Goal: Navigation & Orientation: Find specific page/section

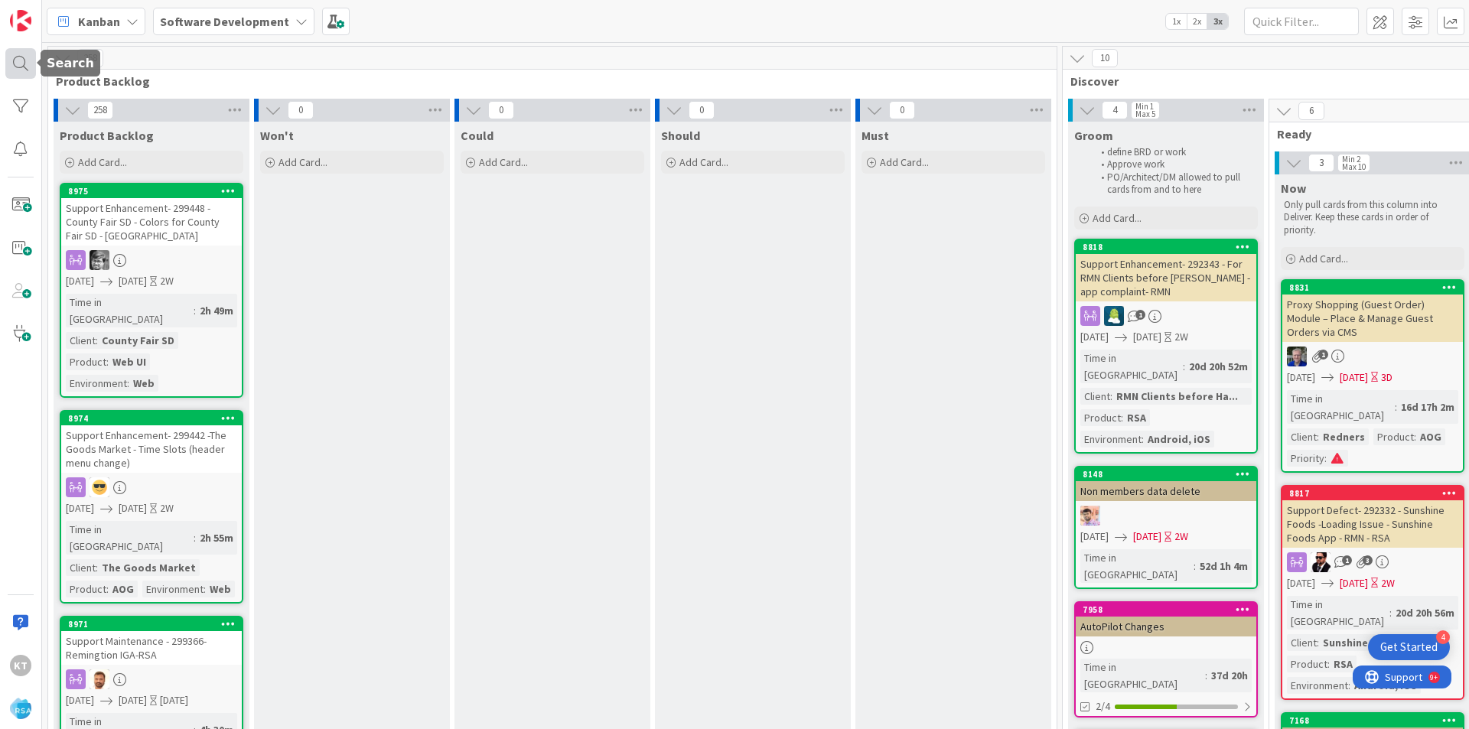
click at [26, 72] on div at bounding box center [20, 63] width 31 height 31
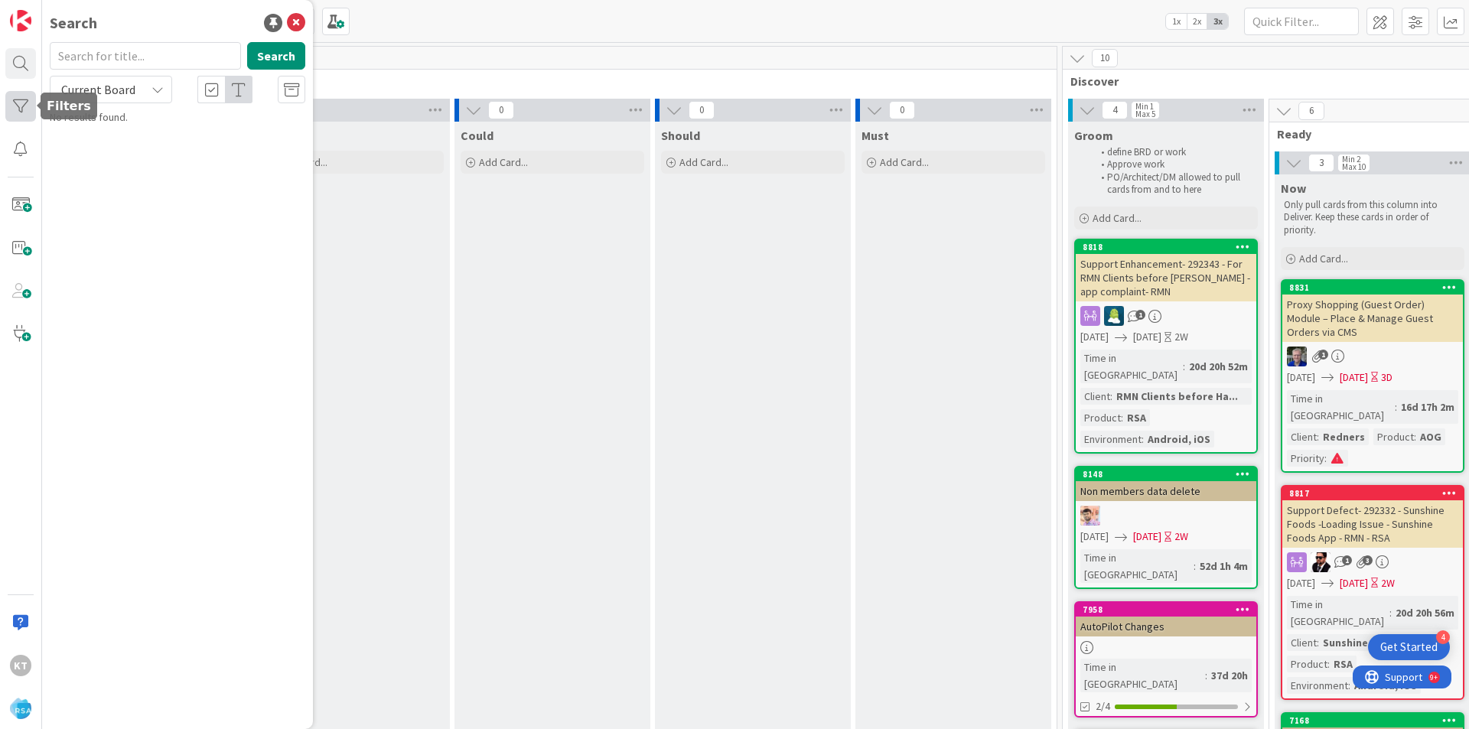
click at [22, 103] on div at bounding box center [20, 106] width 31 height 31
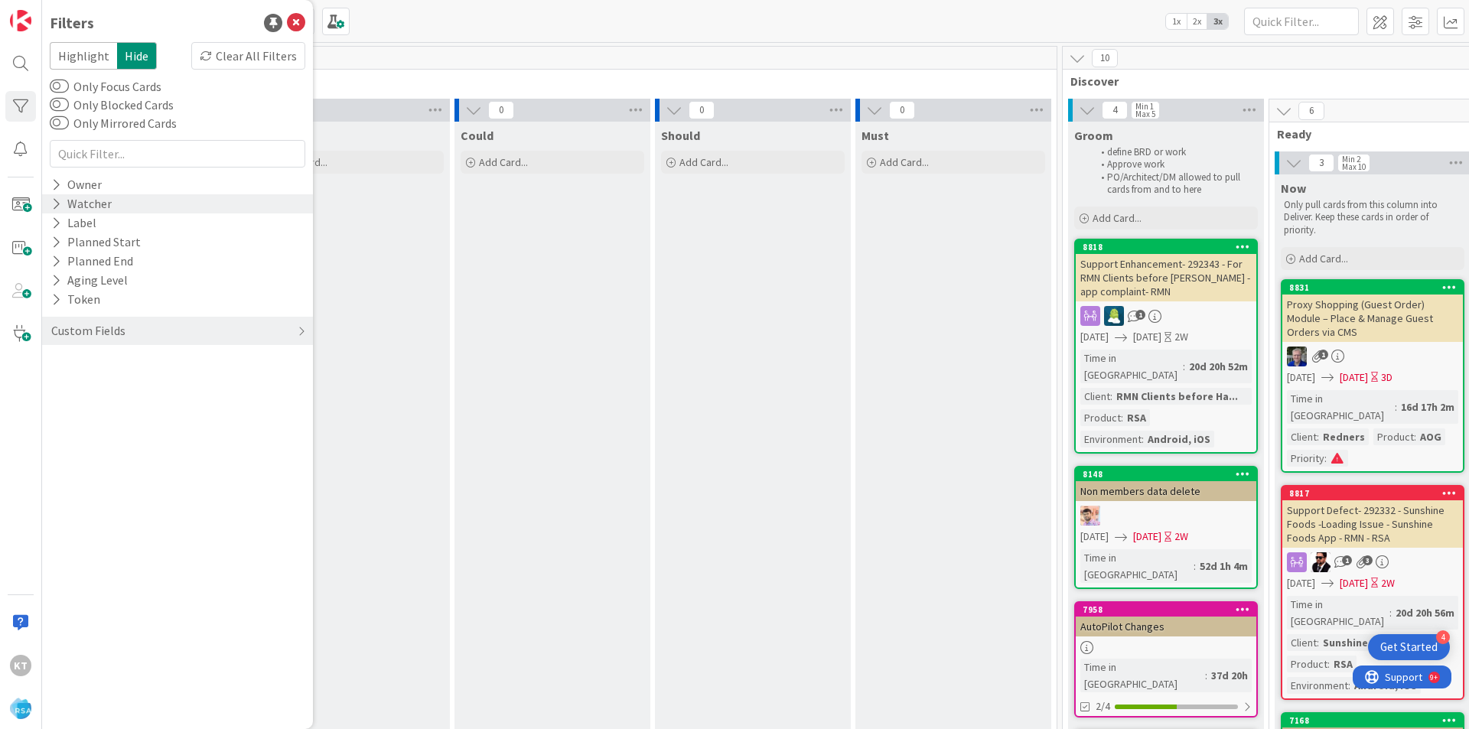
click at [72, 197] on div "Watcher" at bounding box center [82, 203] width 64 height 19
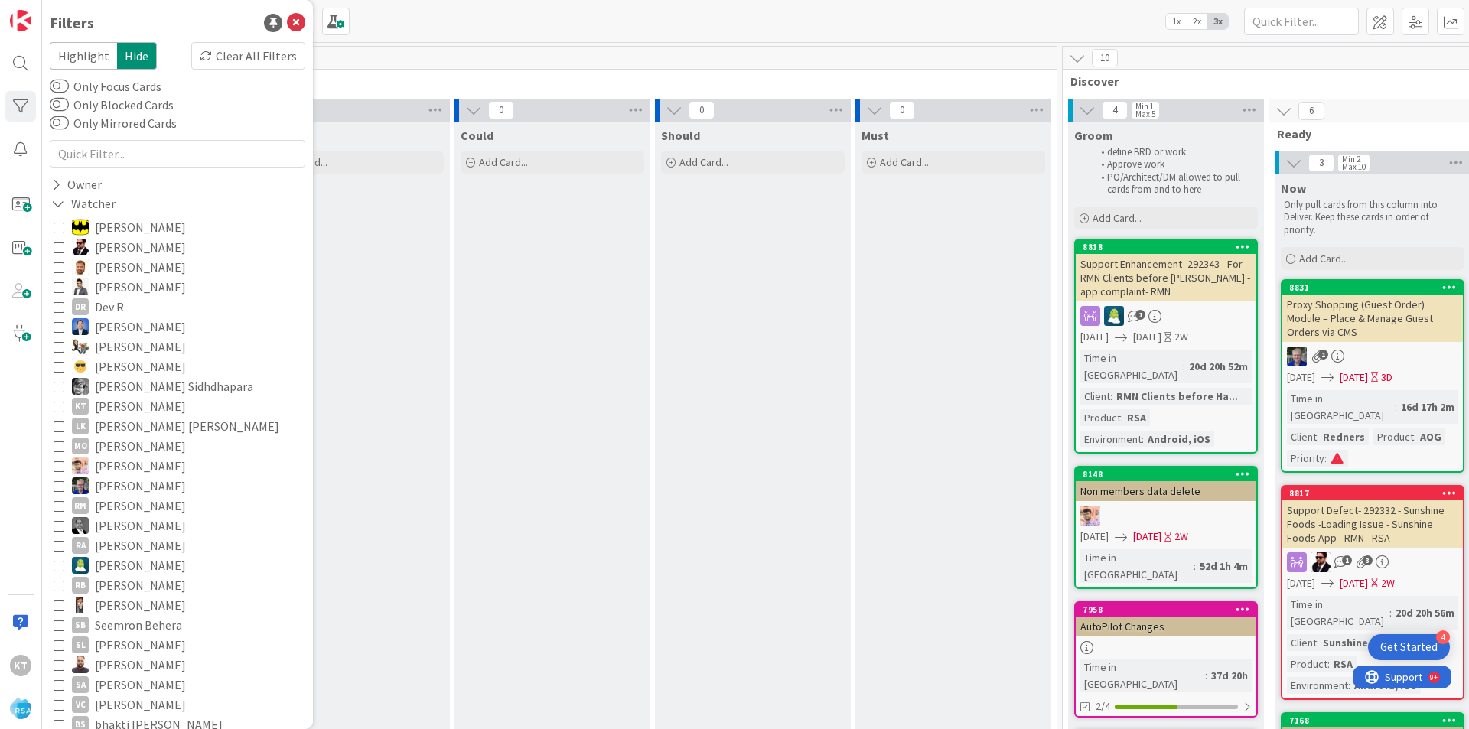
click at [64, 406] on icon at bounding box center [59, 406] width 11 height 11
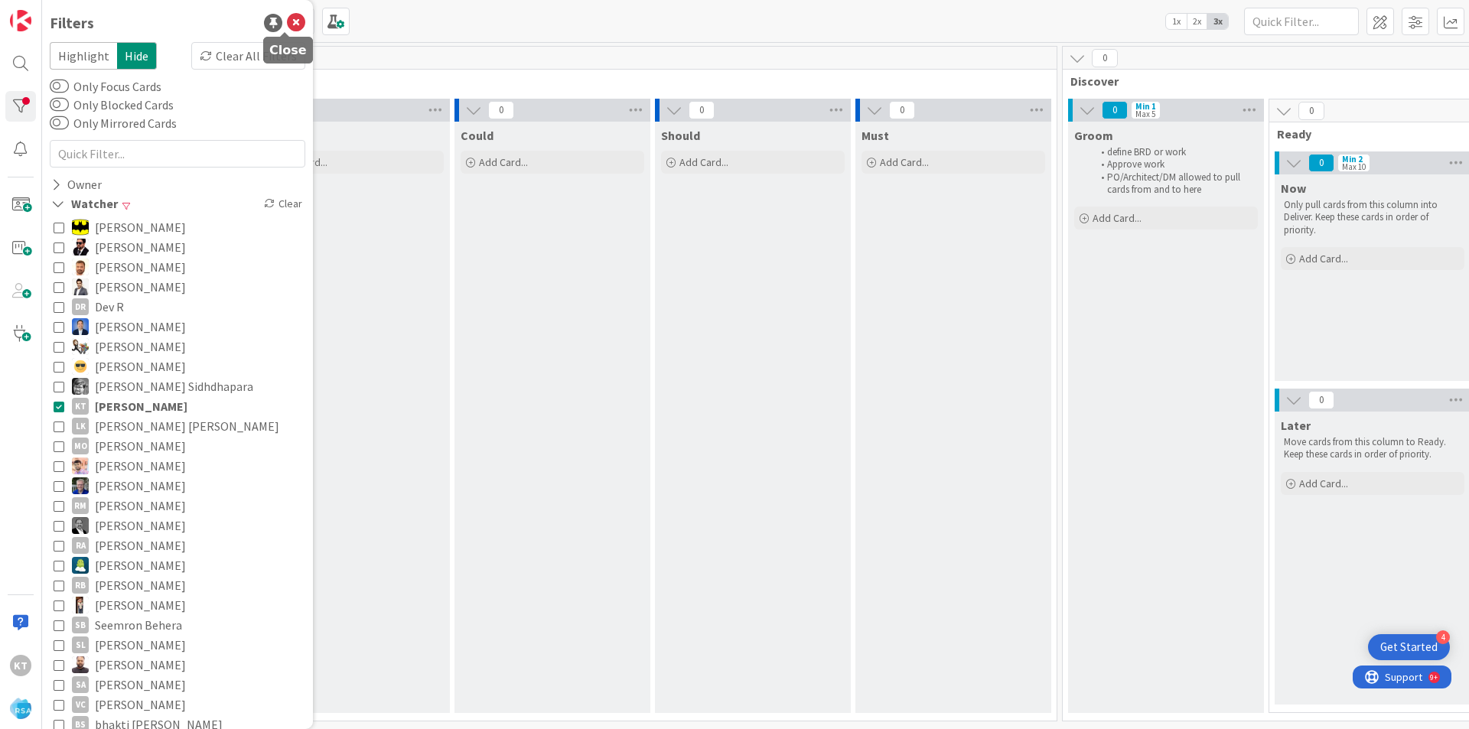
click at [287, 21] on icon at bounding box center [296, 23] width 18 height 18
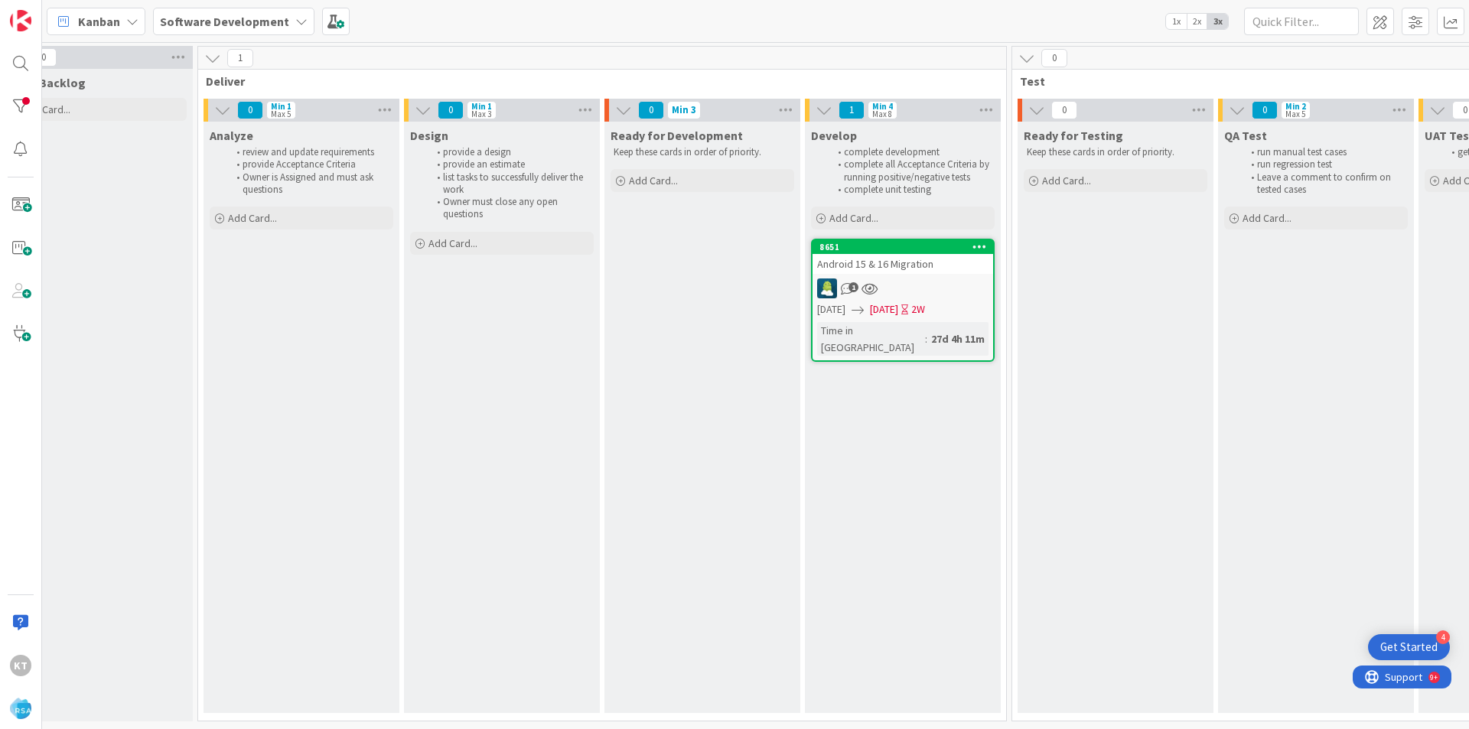
scroll to position [0, 1501]
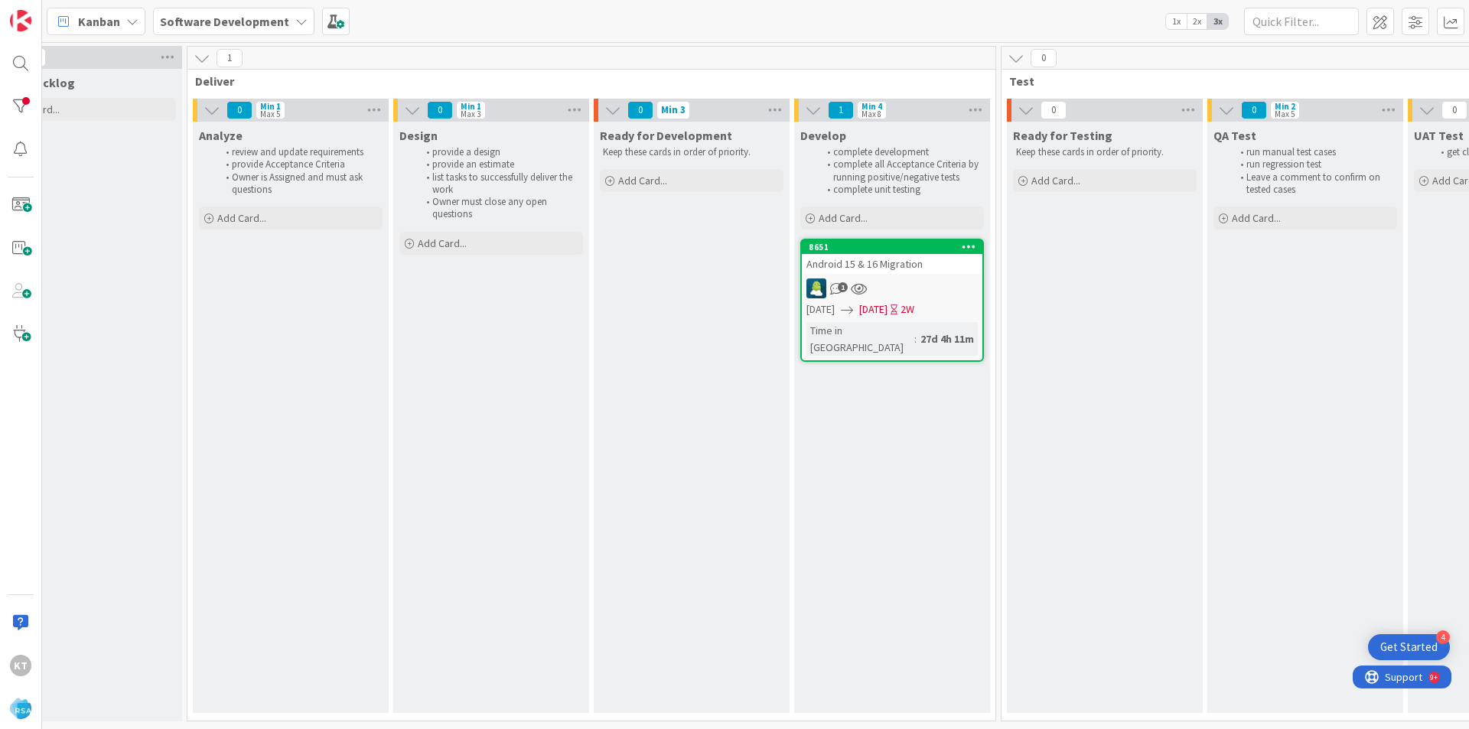
click at [894, 274] on link "8651 Android 15 & 16 Migration 1 [DATE] [DATE] 2W Time in [GEOGRAPHIC_DATA] : 2…" at bounding box center [892, 300] width 184 height 123
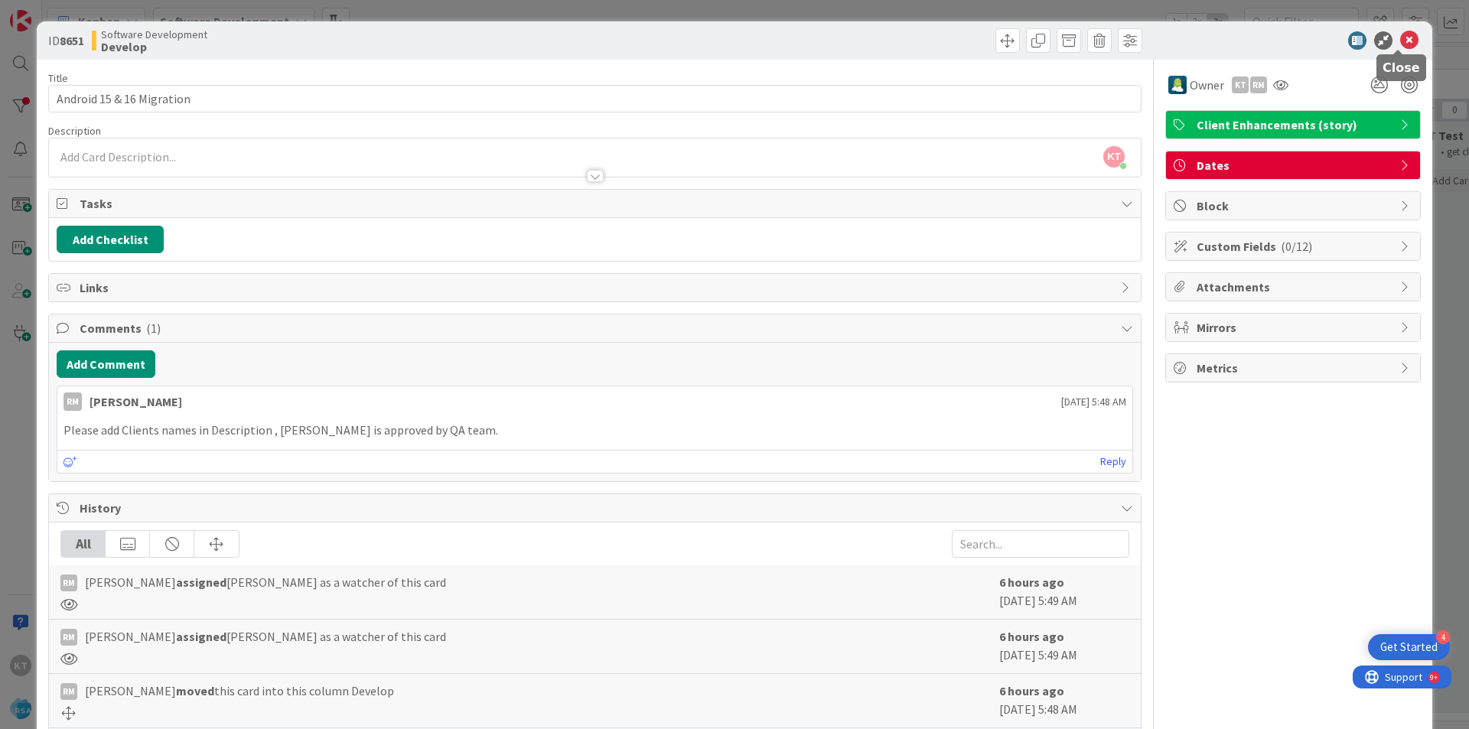
click at [1406, 39] on icon at bounding box center [1409, 40] width 18 height 18
